Goal: Check status: Check status

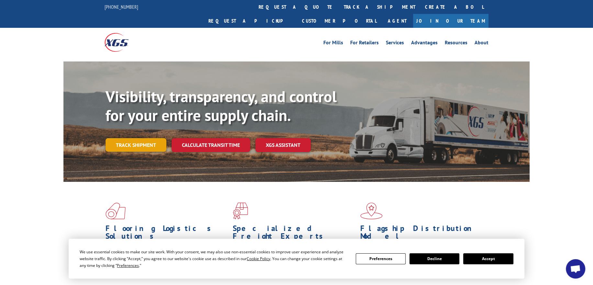
click at [134, 138] on link "Track shipment" at bounding box center [136, 145] width 61 height 14
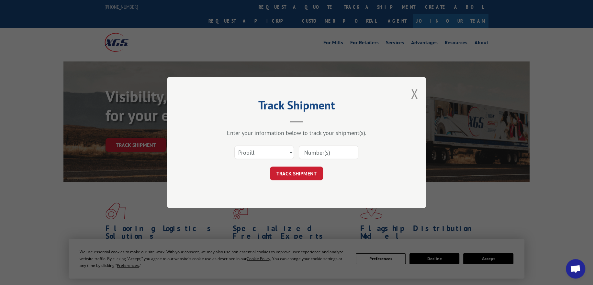
click at [262, 144] on div "Select category... Probill BOL PO" at bounding box center [297, 152] width 194 height 21
click at [259, 159] on div "Select category... Probill BOL PO" at bounding box center [264, 152] width 59 height 15
drag, startPoint x: 256, startPoint y: 152, endPoint x: 256, endPoint y: 157, distance: 5.5
click at [256, 152] on select "Select category... Probill BOL PO" at bounding box center [264, 153] width 60 height 14
select select "po"
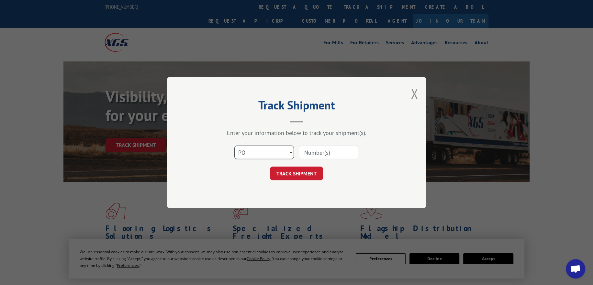
click at [234, 146] on select "Select category... Probill BOL PO" at bounding box center [264, 153] width 60 height 14
drag, startPoint x: 326, startPoint y: 157, endPoint x: 318, endPoint y: 159, distance: 8.3
click at [326, 157] on input at bounding box center [329, 153] width 60 height 14
paste input "295687067"
type input "295687067"
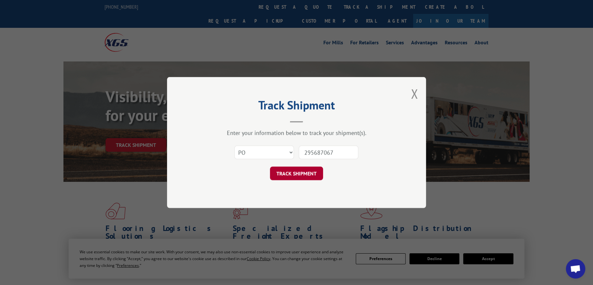
click at [294, 171] on button "TRACK SHIPMENT" at bounding box center [296, 174] width 53 height 14
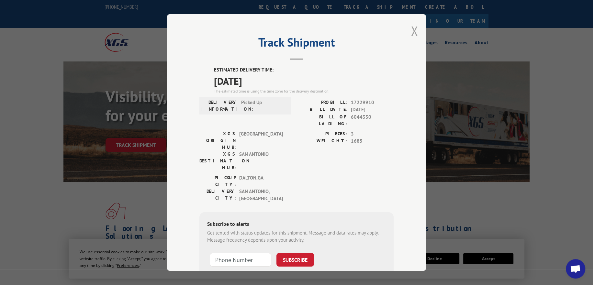
click at [415, 31] on button "Close modal" at bounding box center [414, 30] width 7 height 17
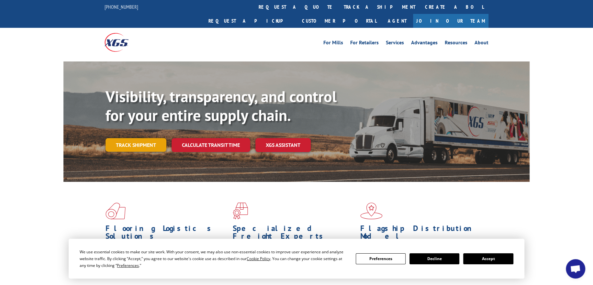
click at [137, 138] on link "Track shipment" at bounding box center [136, 145] width 61 height 14
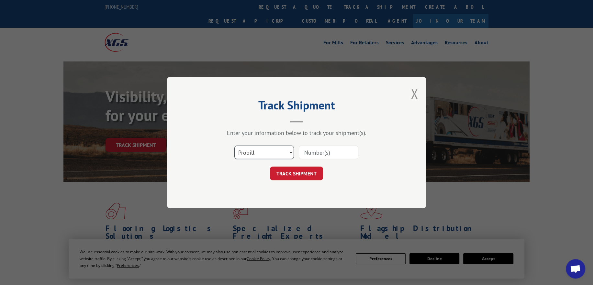
drag, startPoint x: 256, startPoint y: 149, endPoint x: 256, endPoint y: 158, distance: 8.4
click at [256, 149] on select "Select category... Probill BOL PO" at bounding box center [264, 153] width 60 height 14
select select "po"
click at [234, 146] on select "Select category... Probill BOL PO" at bounding box center [264, 153] width 60 height 14
click at [319, 156] on input at bounding box center [329, 153] width 60 height 14
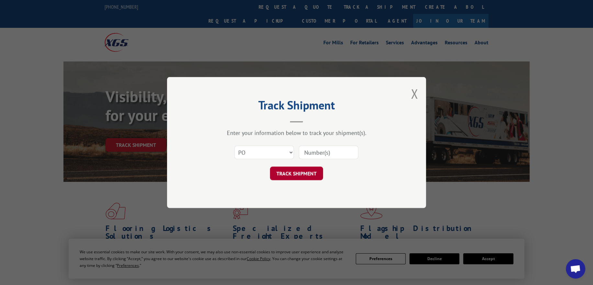
paste input "295681649"
type input "295681649"
click at [304, 169] on button "TRACK SHIPMENT" at bounding box center [296, 174] width 53 height 14
